Goal: Task Accomplishment & Management: Manage account settings

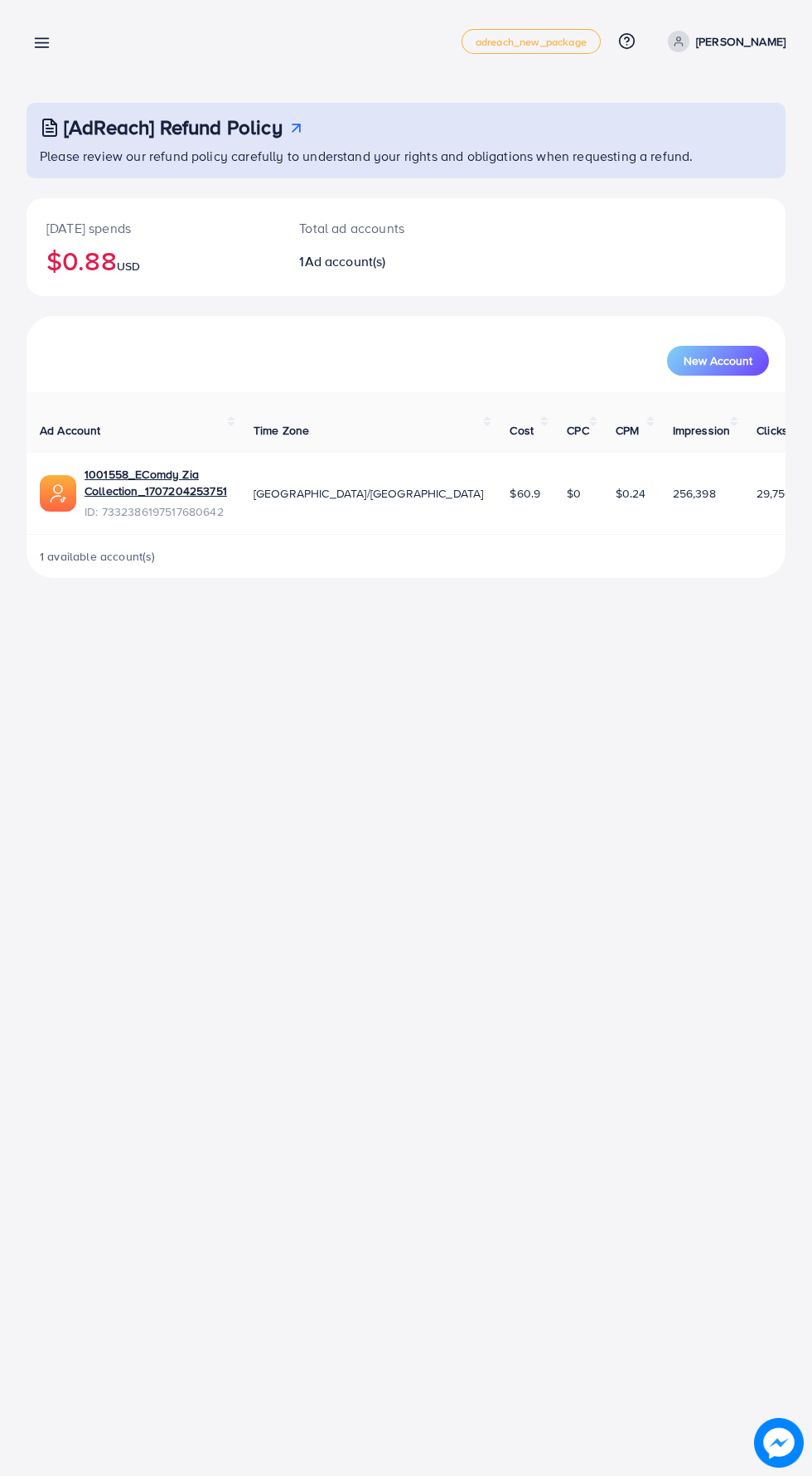
click at [42, 47] on line at bounding box center [42, 47] width 14 height 0
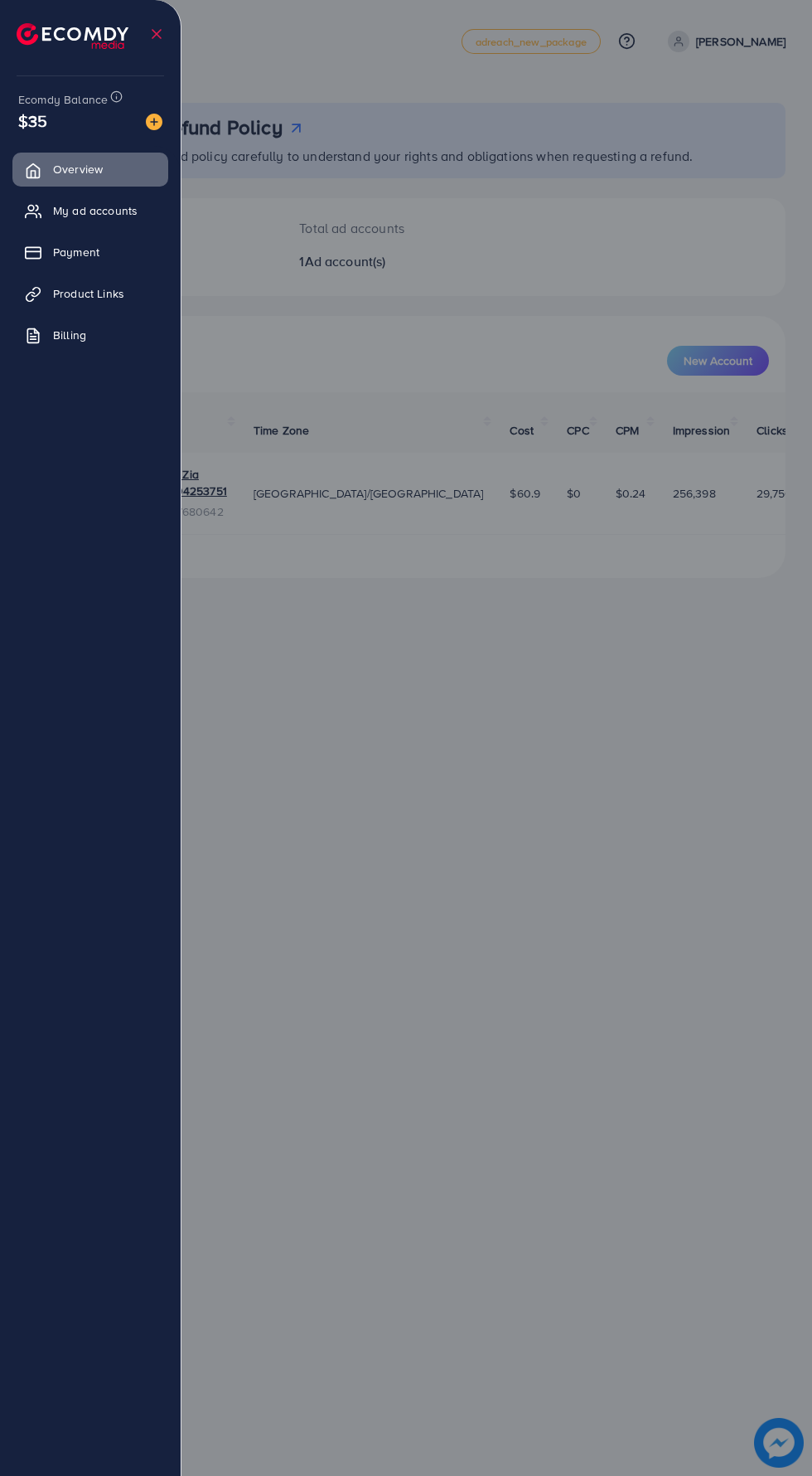
click at [103, 163] on span "Overview" at bounding box center [77, 169] width 50 height 16
click at [99, 210] on span "My ad accounts" at bounding box center [95, 210] width 85 height 16
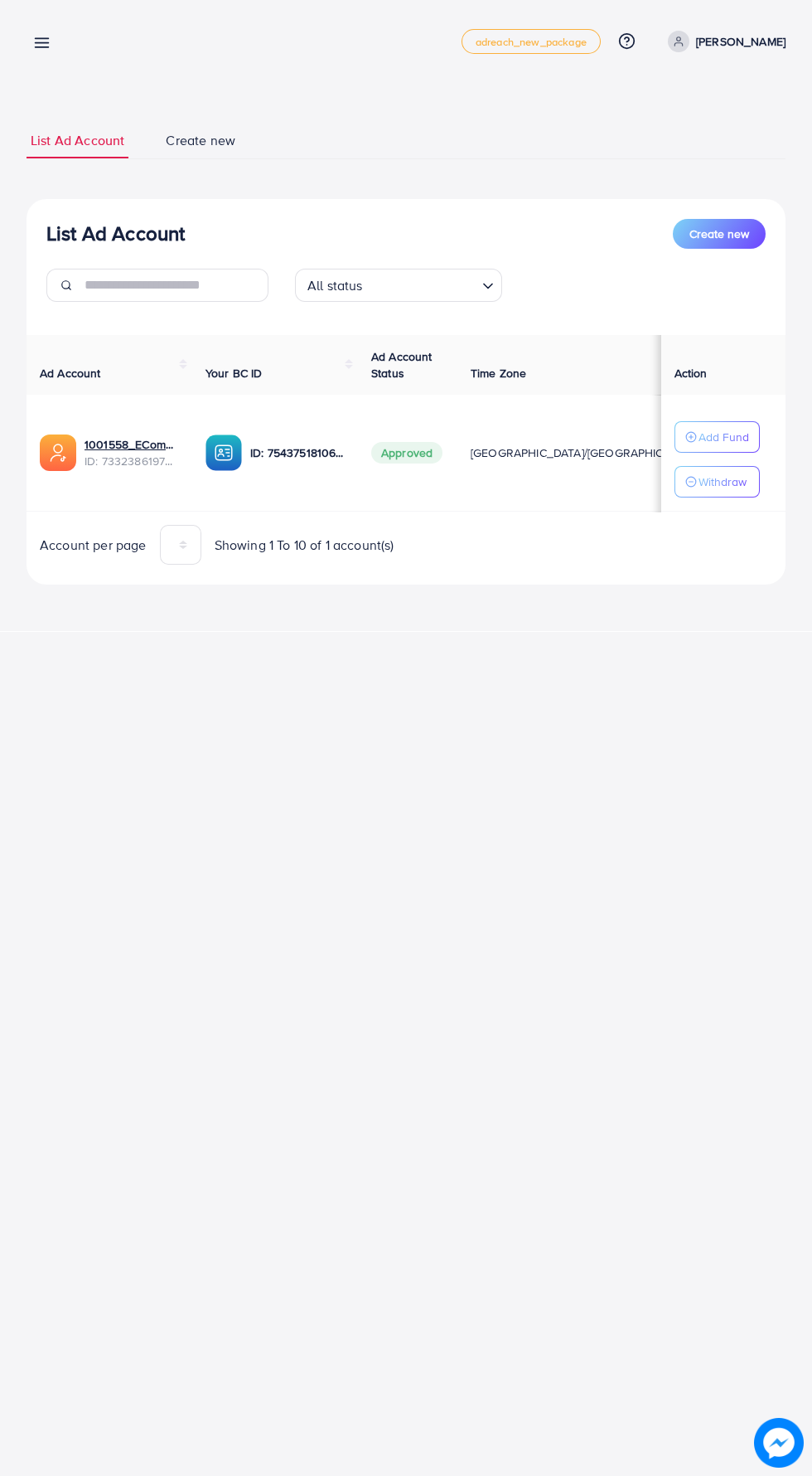
scroll to position [0, 15]
